Goal: Task Accomplishment & Management: Manage account settings

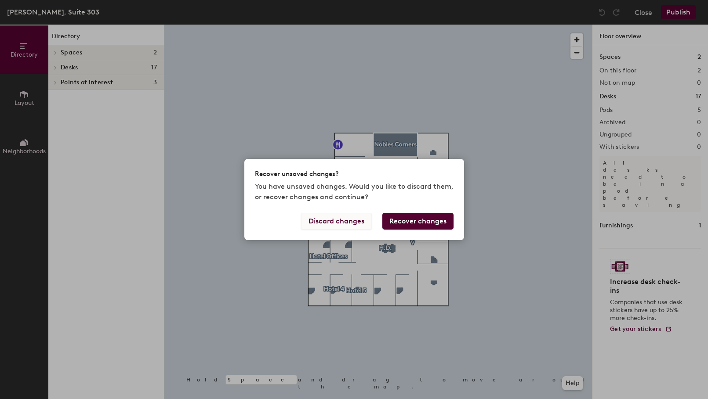
click at [343, 225] on button "Discard changes" at bounding box center [336, 221] width 71 height 17
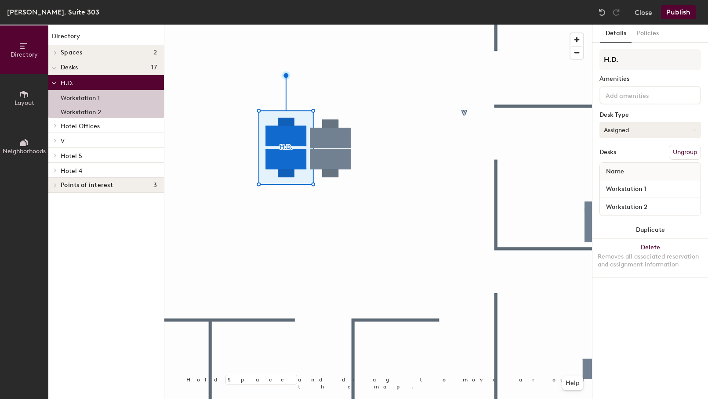
click at [696, 128] on icon at bounding box center [694, 130] width 4 height 4
click at [616, 181] on div "Hoteled" at bounding box center [644, 183] width 88 height 13
click at [679, 18] on button "Publish" at bounding box center [678, 12] width 35 height 14
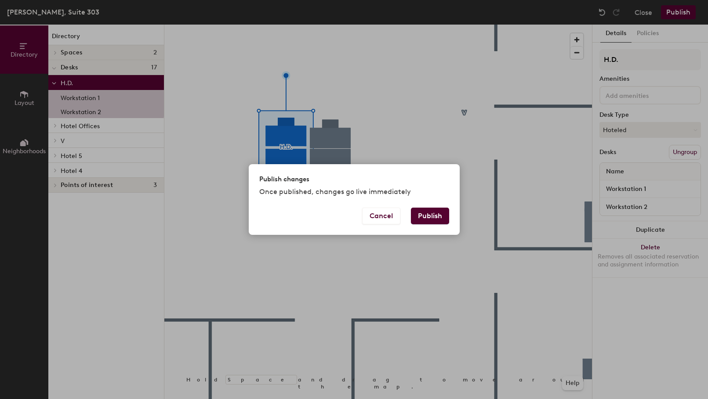
click at [443, 212] on button "Publish" at bounding box center [430, 216] width 38 height 17
